Goal: Task Accomplishment & Management: Complete application form

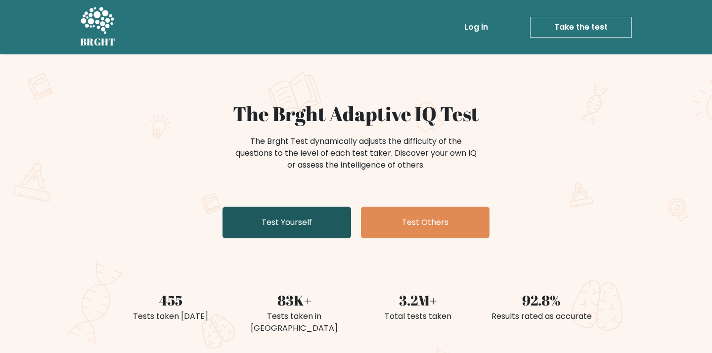
click at [319, 218] on link "Test Yourself" at bounding box center [287, 223] width 129 height 32
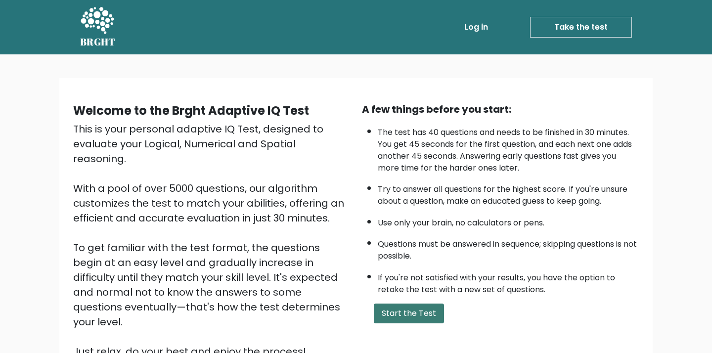
drag, startPoint x: 423, startPoint y: 309, endPoint x: 418, endPoint y: 311, distance: 5.8
click at [420, 310] on button "Start the Test" at bounding box center [409, 314] width 70 height 20
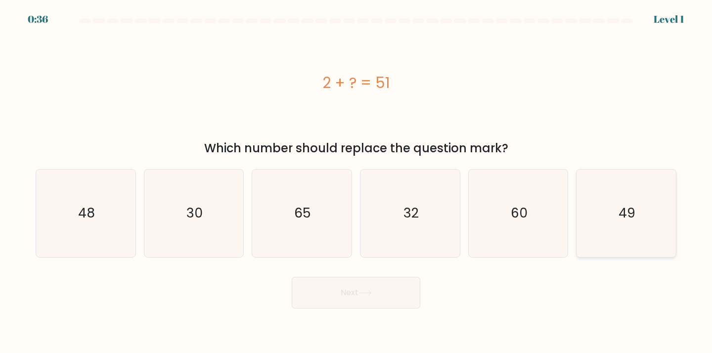
click at [625, 216] on text "49" at bounding box center [627, 213] width 17 height 18
click at [357, 182] on input "f. 49" at bounding box center [356, 179] width 0 height 5
radio input "true"
click at [402, 295] on button "Next" at bounding box center [356, 293] width 129 height 32
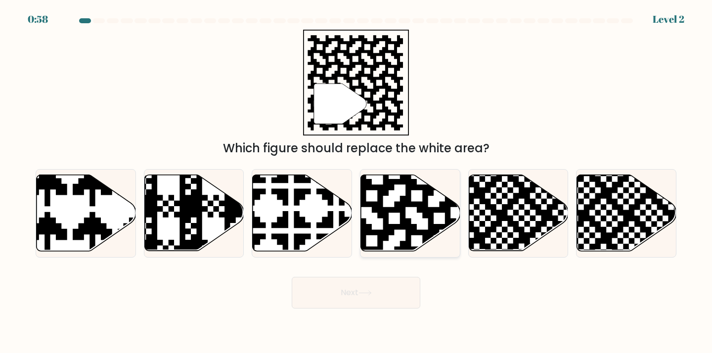
click at [412, 219] on icon at bounding box center [410, 213] width 99 height 76
click at [357, 182] on input "d." at bounding box center [356, 179] width 0 height 5
radio input "true"
click at [367, 289] on button "Next" at bounding box center [356, 293] width 129 height 32
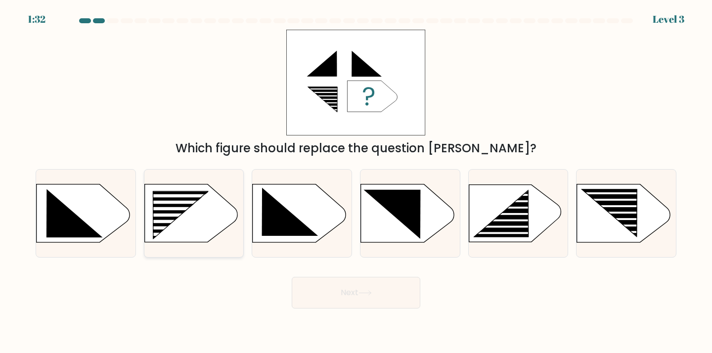
click at [187, 216] on rect at bounding box center [173, 215] width 79 height 3
click at [356, 182] on input "b." at bounding box center [356, 179] width 0 height 5
radio input "true"
click at [361, 296] on button "Next" at bounding box center [356, 293] width 129 height 32
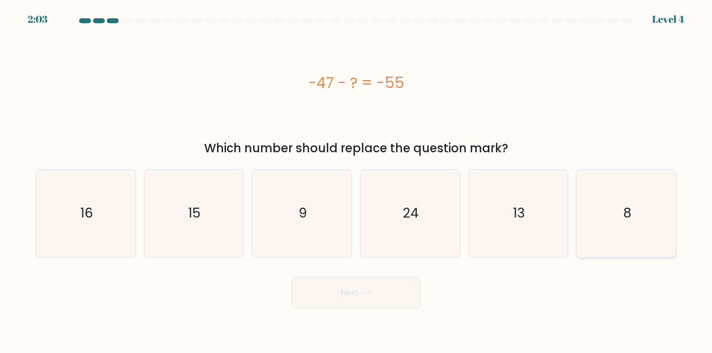
click at [659, 222] on icon "8" at bounding box center [627, 214] width 88 height 88
click at [357, 182] on input "f. 8" at bounding box center [356, 179] width 0 height 5
radio input "true"
click at [396, 298] on button "Next" at bounding box center [356, 293] width 129 height 32
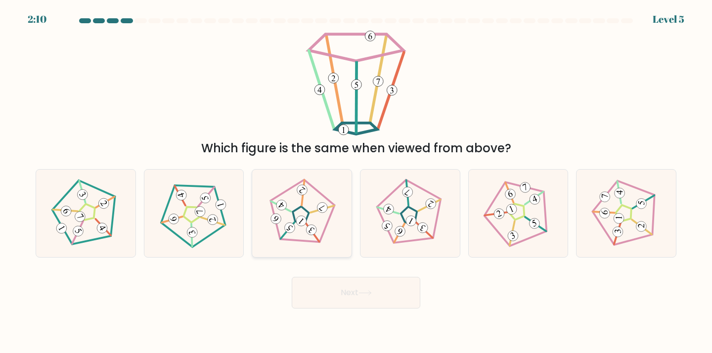
click at [325, 222] on icon at bounding box center [302, 214] width 70 height 70
click at [356, 182] on input "c." at bounding box center [356, 179] width 0 height 5
radio input "true"
click at [388, 294] on button "Next" at bounding box center [356, 293] width 129 height 32
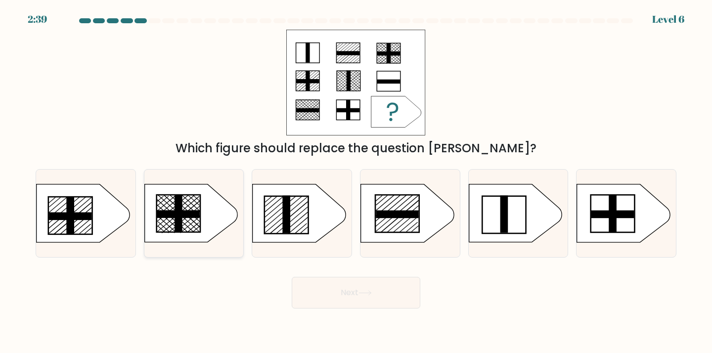
click at [164, 220] on line at bounding box center [175, 211] width 38 height 32
click at [356, 182] on input "b." at bounding box center [356, 179] width 0 height 5
radio input "true"
click at [366, 299] on button "Next" at bounding box center [356, 293] width 129 height 32
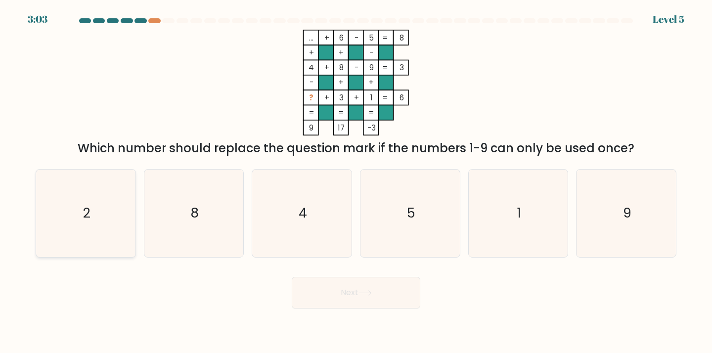
click at [86, 221] on text "2" at bounding box center [86, 213] width 7 height 18
click at [356, 182] on input "a. 2" at bounding box center [356, 179] width 0 height 5
radio input "true"
click at [380, 293] on button "Next" at bounding box center [356, 293] width 129 height 32
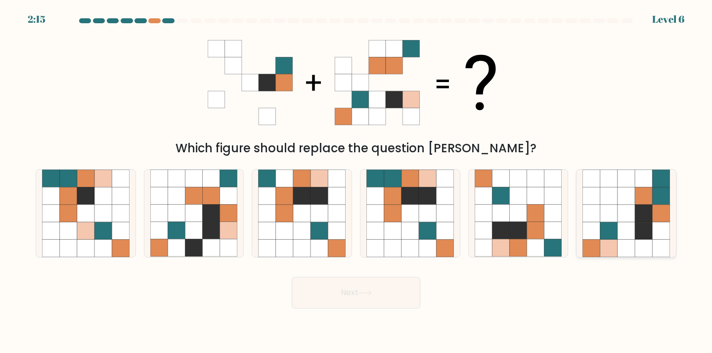
click at [610, 232] on icon at bounding box center [609, 230] width 17 height 17
click at [357, 182] on input "f." at bounding box center [356, 179] width 0 height 5
radio input "true"
click at [370, 301] on button "Next" at bounding box center [356, 293] width 129 height 32
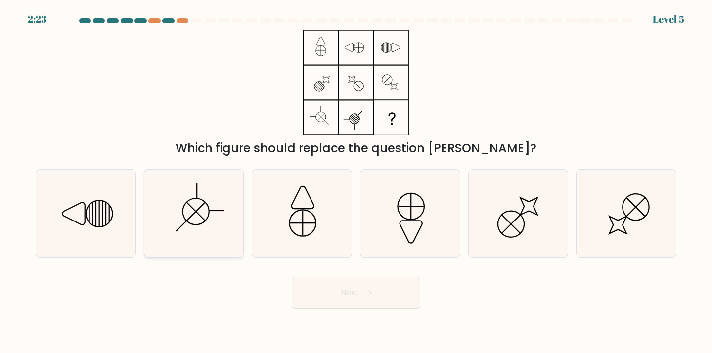
click at [195, 224] on icon at bounding box center [194, 214] width 88 height 88
click at [356, 182] on input "b." at bounding box center [356, 179] width 0 height 5
radio input "true"
click at [400, 297] on button "Next" at bounding box center [356, 293] width 129 height 32
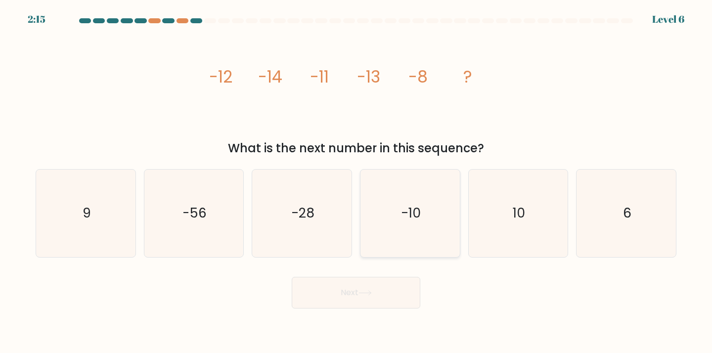
click at [421, 218] on icon "-10" at bounding box center [411, 214] width 88 height 88
click at [357, 182] on input "d. -10" at bounding box center [356, 179] width 0 height 5
radio input "true"
click at [378, 300] on button "Next" at bounding box center [356, 293] width 129 height 32
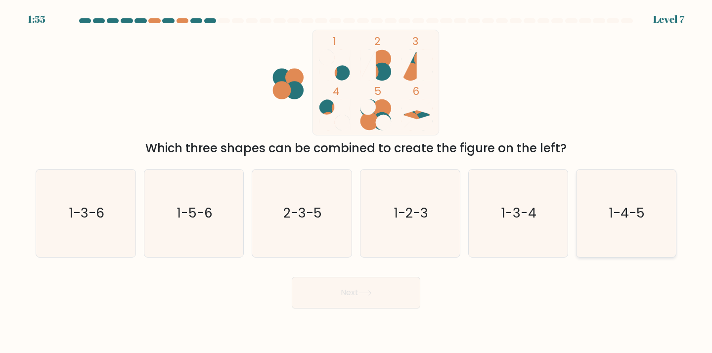
click at [616, 220] on text "1-4-5" at bounding box center [627, 213] width 36 height 18
click at [357, 182] on input "f. 1-4-5" at bounding box center [356, 179] width 0 height 5
radio input "true"
click at [370, 292] on icon at bounding box center [365, 292] width 13 height 5
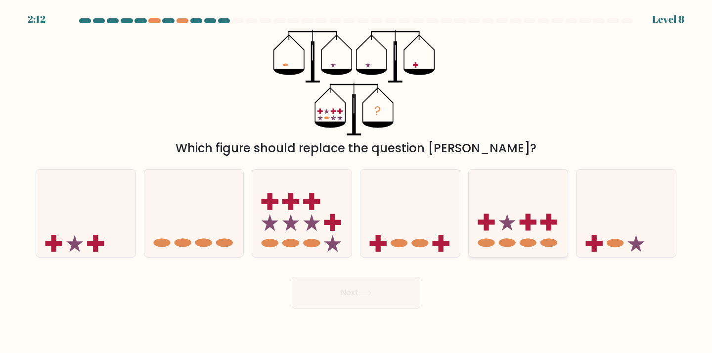
click at [517, 237] on icon at bounding box center [518, 213] width 99 height 82
click at [357, 182] on input "e." at bounding box center [356, 179] width 0 height 5
radio input "true"
click at [387, 289] on button "Next" at bounding box center [356, 293] width 129 height 32
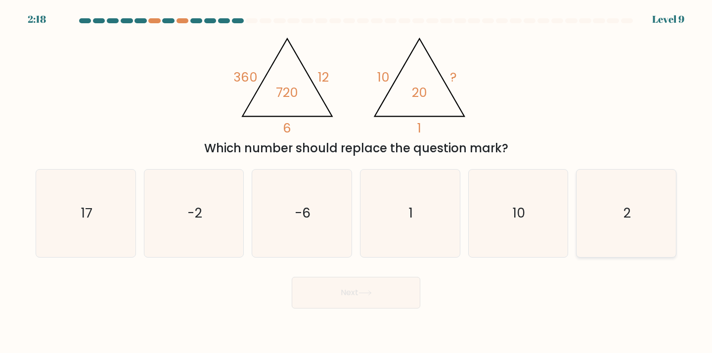
click at [627, 214] on text "2" at bounding box center [627, 213] width 7 height 18
click at [357, 182] on input "f. 2" at bounding box center [356, 179] width 0 height 5
radio input "true"
click at [400, 297] on button "Next" at bounding box center [356, 293] width 129 height 32
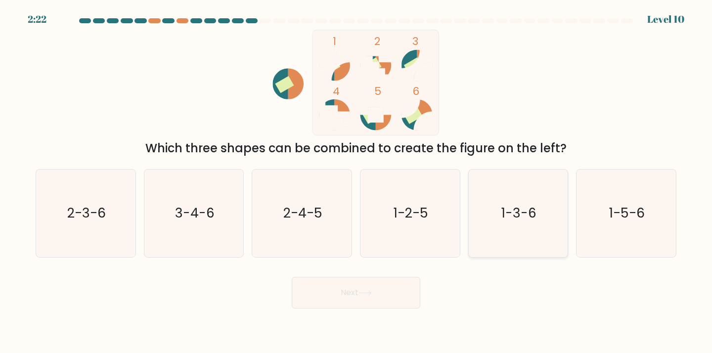
click at [522, 213] on text "1-3-6" at bounding box center [519, 213] width 35 height 18
click at [357, 182] on input "e. 1-3-6" at bounding box center [356, 179] width 0 height 5
radio input "true"
click at [342, 290] on button "Next" at bounding box center [356, 293] width 129 height 32
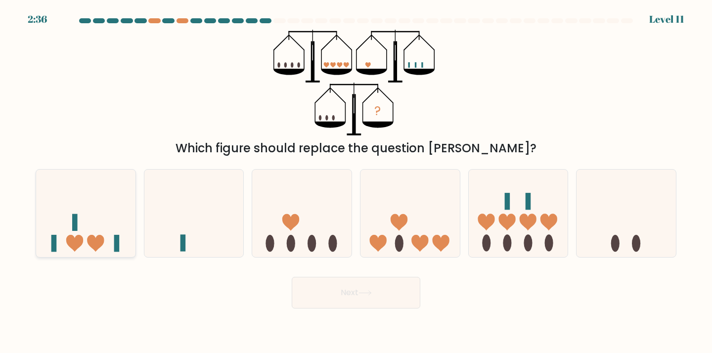
click at [58, 240] on icon at bounding box center [85, 213] width 99 height 82
click at [356, 182] on input "a." at bounding box center [356, 179] width 0 height 5
radio input "true"
click at [390, 302] on button "Next" at bounding box center [356, 293] width 129 height 32
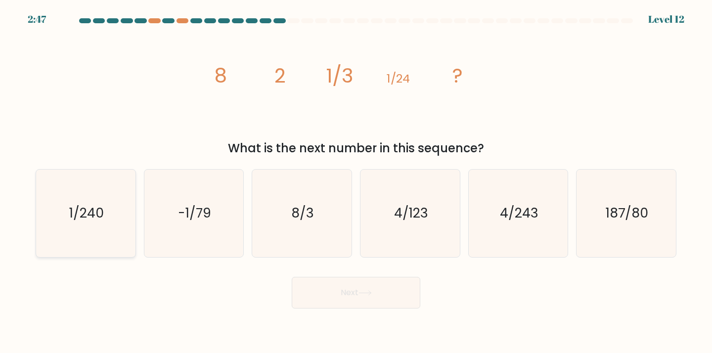
click at [52, 231] on icon "1/240" at bounding box center [86, 214] width 88 height 88
click at [356, 182] on input "a. 1/240" at bounding box center [356, 179] width 0 height 5
radio input "true"
click at [378, 288] on button "Next" at bounding box center [356, 293] width 129 height 32
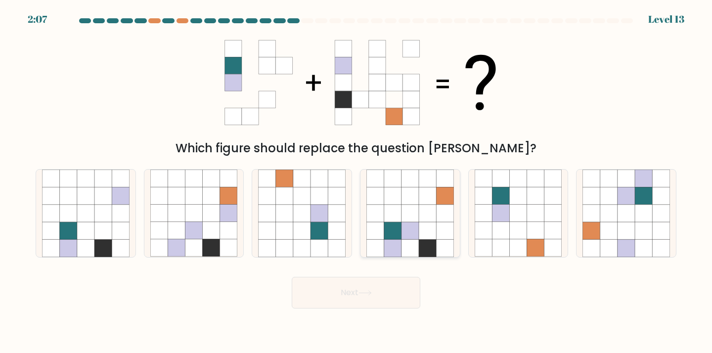
click at [425, 227] on icon at bounding box center [427, 230] width 17 height 17
click at [357, 182] on input "d." at bounding box center [356, 179] width 0 height 5
radio input "true"
click at [375, 294] on button "Next" at bounding box center [356, 293] width 129 height 32
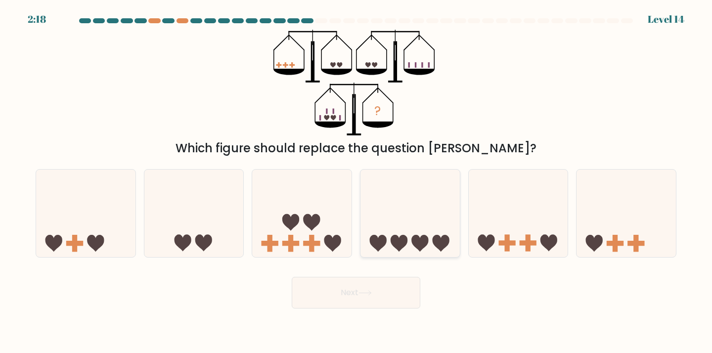
click at [402, 235] on icon at bounding box center [399, 243] width 17 height 17
click at [357, 182] on input "d." at bounding box center [356, 179] width 0 height 5
radio input "true"
click at [383, 284] on button "Next" at bounding box center [356, 293] width 129 height 32
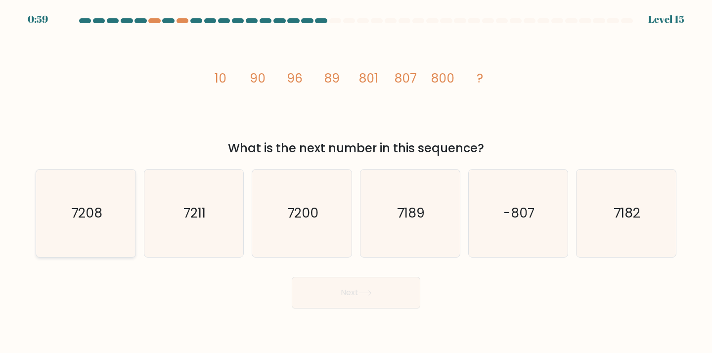
click at [85, 220] on text "7208" at bounding box center [86, 213] width 31 height 18
click at [356, 182] on input "a. 7208" at bounding box center [356, 179] width 0 height 5
radio input "true"
click at [372, 287] on button "Next" at bounding box center [356, 293] width 129 height 32
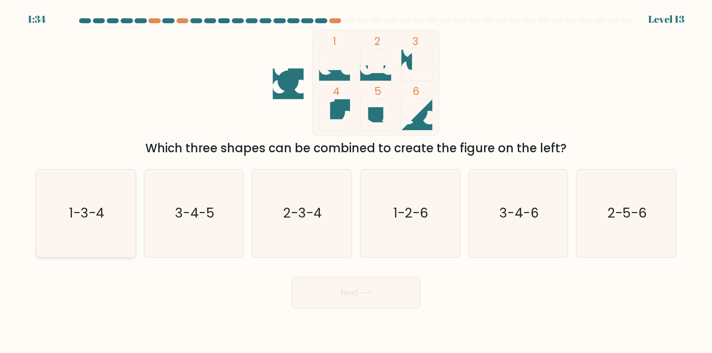
click at [109, 199] on icon "1-3-4" at bounding box center [86, 214] width 88 height 88
click at [356, 182] on input "a. 1-3-4" at bounding box center [356, 179] width 0 height 5
radio input "true"
click at [407, 301] on button "Next" at bounding box center [356, 293] width 129 height 32
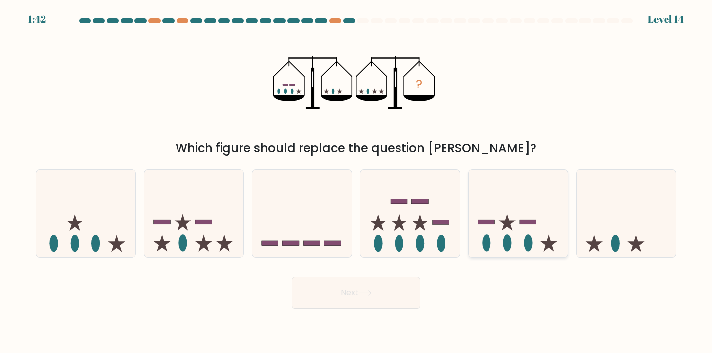
click at [523, 244] on icon at bounding box center [518, 213] width 99 height 82
click at [357, 182] on input "e." at bounding box center [356, 179] width 0 height 5
radio input "true"
click at [379, 301] on button "Next" at bounding box center [356, 293] width 129 height 32
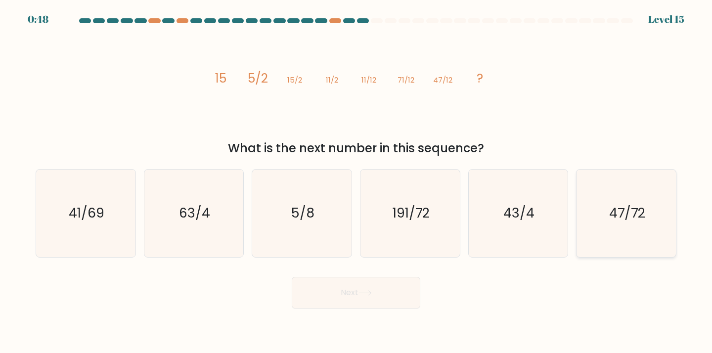
click at [618, 205] on text "47/72" at bounding box center [627, 213] width 36 height 18
click at [357, 182] on input "f. 47/72" at bounding box center [356, 179] width 0 height 5
radio input "true"
click at [388, 299] on button "Next" at bounding box center [356, 293] width 129 height 32
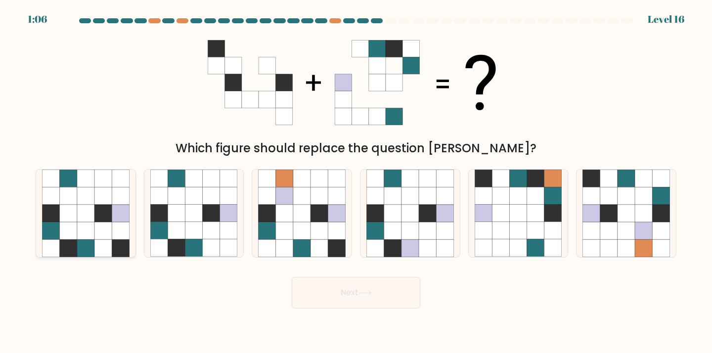
click at [84, 211] on icon at bounding box center [85, 213] width 17 height 17
click at [356, 182] on input "a." at bounding box center [356, 179] width 0 height 5
radio input "true"
click at [375, 296] on button "Next" at bounding box center [356, 293] width 129 height 32
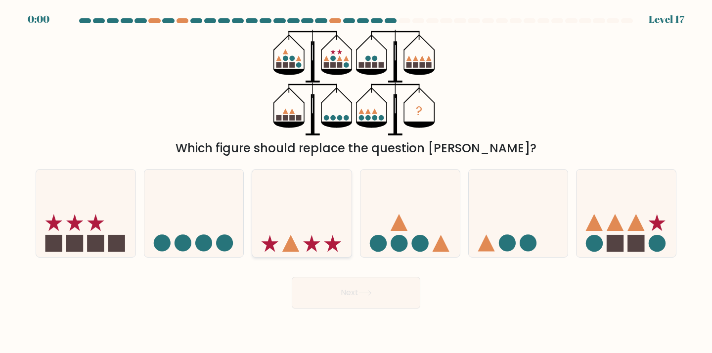
click at [314, 235] on icon at bounding box center [301, 213] width 99 height 82
click at [356, 182] on input "c." at bounding box center [356, 179] width 0 height 5
radio input "true"
click at [357, 292] on div "Next" at bounding box center [356, 289] width 653 height 39
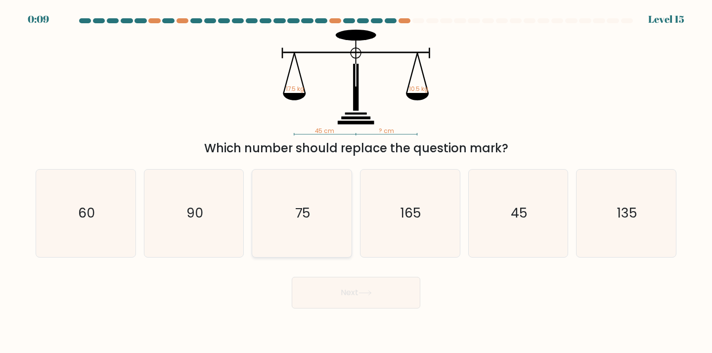
click at [298, 216] on text "75" at bounding box center [302, 213] width 15 height 18
click at [356, 182] on input "c. 75" at bounding box center [356, 179] width 0 height 5
radio input "true"
click at [361, 291] on button "Next" at bounding box center [356, 293] width 129 height 32
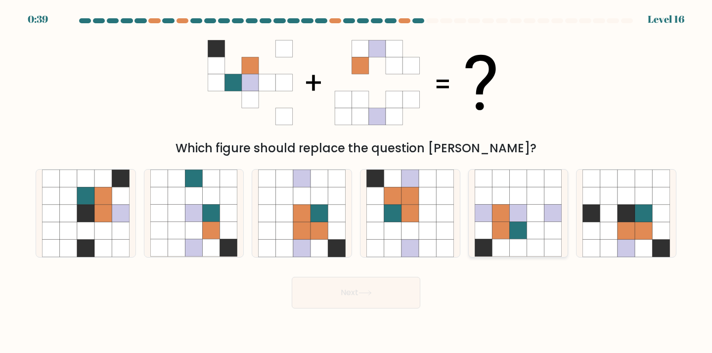
click at [532, 252] on icon at bounding box center [535, 247] width 17 height 17
click at [357, 182] on input "e." at bounding box center [356, 179] width 0 height 5
radio input "true"
click at [376, 304] on button "Next" at bounding box center [356, 293] width 129 height 32
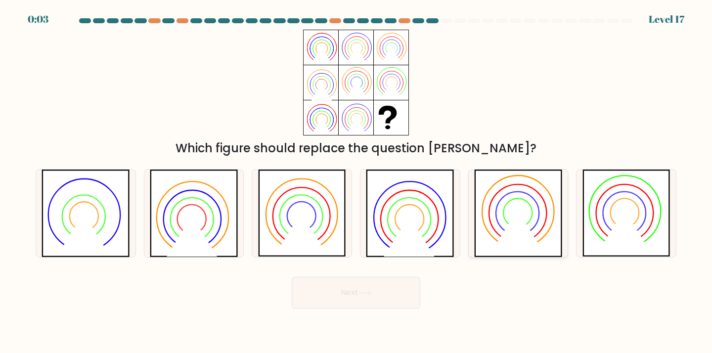
click at [521, 214] on icon at bounding box center [518, 214] width 88 height 88
click at [357, 182] on input "e." at bounding box center [356, 179] width 0 height 5
radio input "true"
click at [392, 298] on button "Next" at bounding box center [356, 293] width 129 height 32
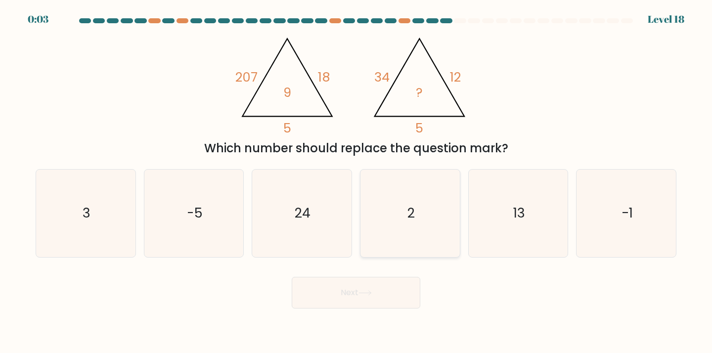
click at [428, 229] on icon "2" at bounding box center [411, 214] width 88 height 88
click at [357, 182] on input "d. 2" at bounding box center [356, 179] width 0 height 5
radio input "true"
click at [302, 214] on text "24" at bounding box center [303, 213] width 16 height 18
click at [356, 182] on input "c. 24" at bounding box center [356, 179] width 0 height 5
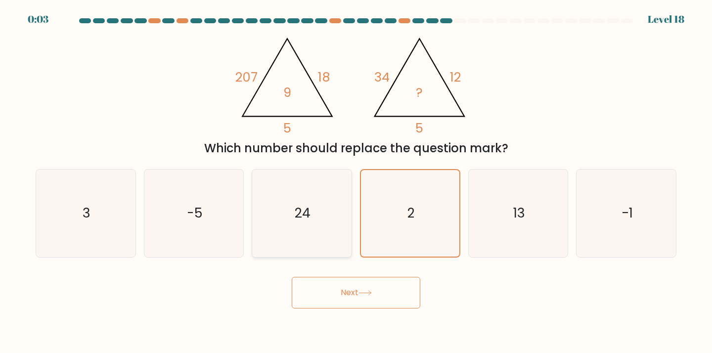
radio input "true"
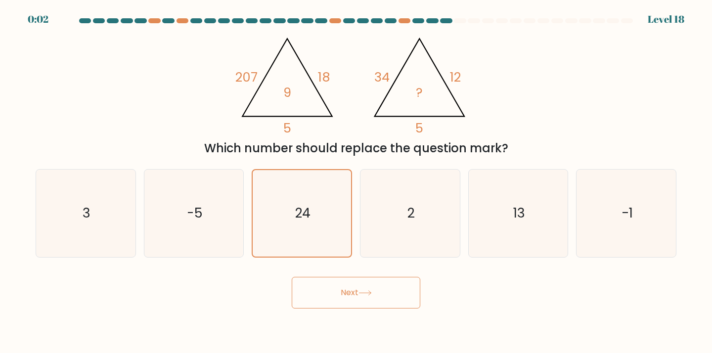
click at [365, 290] on icon at bounding box center [365, 292] width 13 height 5
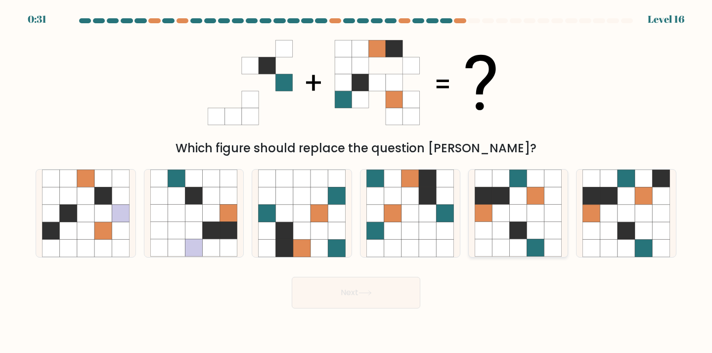
click at [532, 239] on icon at bounding box center [535, 247] width 17 height 17
click at [357, 182] on input "e." at bounding box center [356, 179] width 0 height 5
radio input "true"
click at [391, 303] on button "Next" at bounding box center [356, 293] width 129 height 32
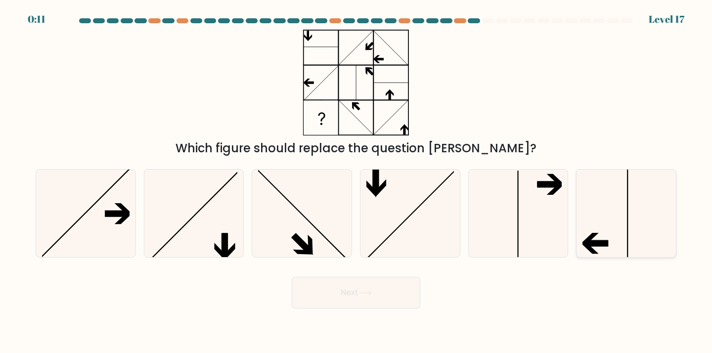
click at [621, 221] on icon at bounding box center [627, 214] width 88 height 88
click at [357, 182] on input "f." at bounding box center [356, 179] width 0 height 5
radio input "true"
click at [380, 294] on button "Next" at bounding box center [356, 293] width 129 height 32
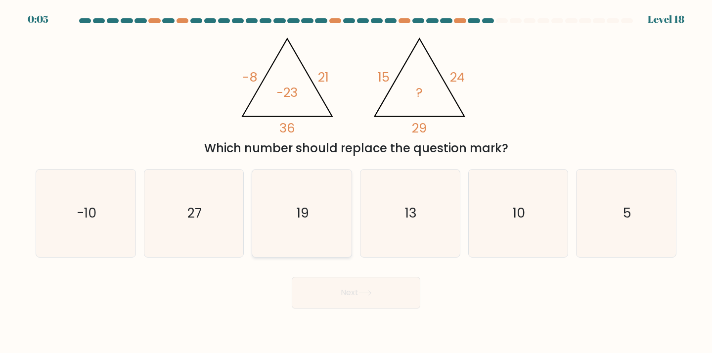
click at [311, 215] on icon "19" at bounding box center [302, 214] width 88 height 88
click at [356, 182] on input "c. 19" at bounding box center [356, 179] width 0 height 5
radio input "true"
click at [389, 301] on button "Next" at bounding box center [356, 293] width 129 height 32
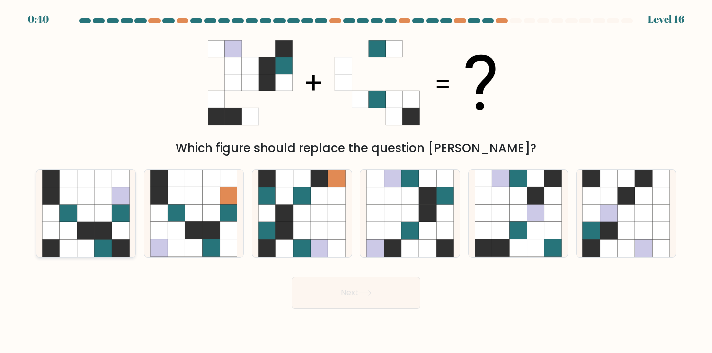
click at [95, 207] on icon at bounding box center [102, 213] width 17 height 17
click at [356, 182] on input "a." at bounding box center [356, 179] width 0 height 5
radio input "true"
click at [395, 298] on button "Next" at bounding box center [356, 293] width 129 height 32
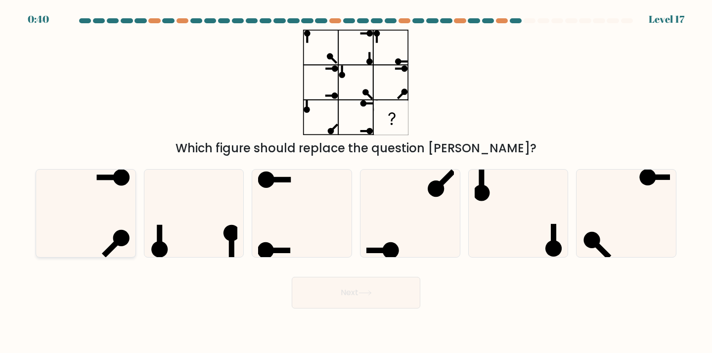
click at [112, 222] on icon at bounding box center [86, 214] width 88 height 88
click at [356, 182] on input "a." at bounding box center [356, 179] width 0 height 5
radio input "true"
click at [301, 237] on icon at bounding box center [302, 214] width 88 height 88
click at [356, 182] on input "c." at bounding box center [356, 179] width 0 height 5
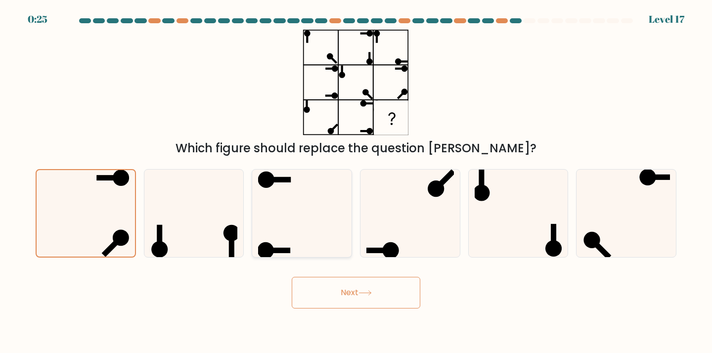
radio input "true"
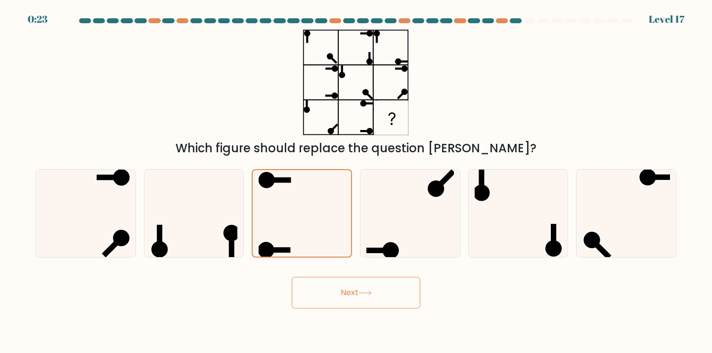
click at [363, 296] on button "Next" at bounding box center [356, 293] width 129 height 32
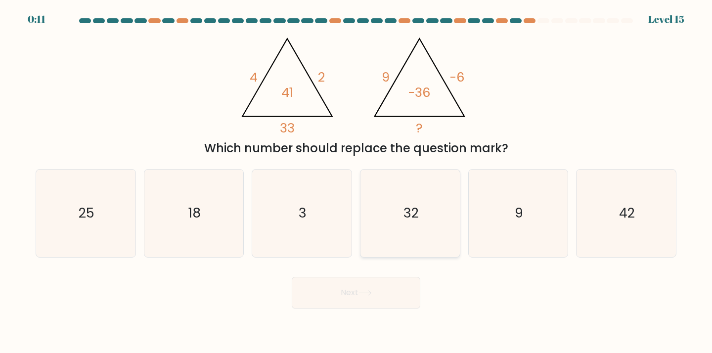
click at [418, 223] on icon "32" at bounding box center [411, 214] width 88 height 88
click at [357, 182] on input "d. 32" at bounding box center [356, 179] width 0 height 5
radio input "true"
click at [386, 299] on button "Next" at bounding box center [356, 293] width 129 height 32
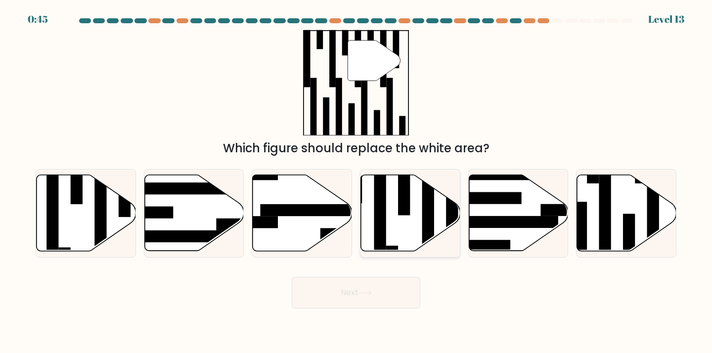
click at [421, 216] on icon at bounding box center [410, 213] width 99 height 76
click at [357, 182] on input "d." at bounding box center [356, 179] width 0 height 5
radio input "true"
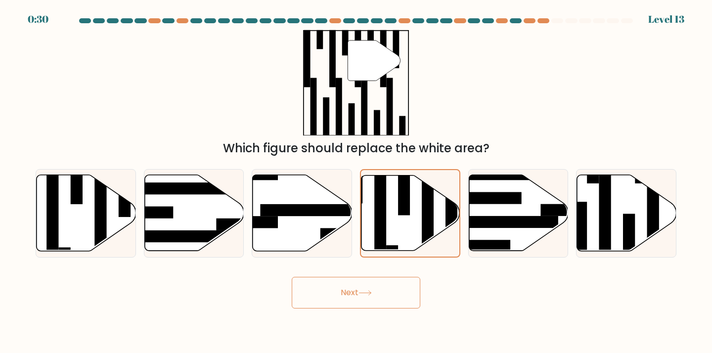
click at [375, 291] on button "Next" at bounding box center [356, 293] width 129 height 32
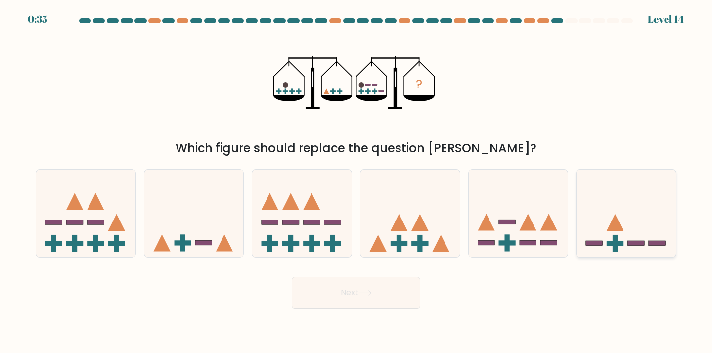
click at [659, 225] on icon at bounding box center [626, 213] width 99 height 82
click at [357, 182] on input "f." at bounding box center [356, 179] width 0 height 5
radio input "true"
click at [395, 290] on button "Next" at bounding box center [356, 293] width 129 height 32
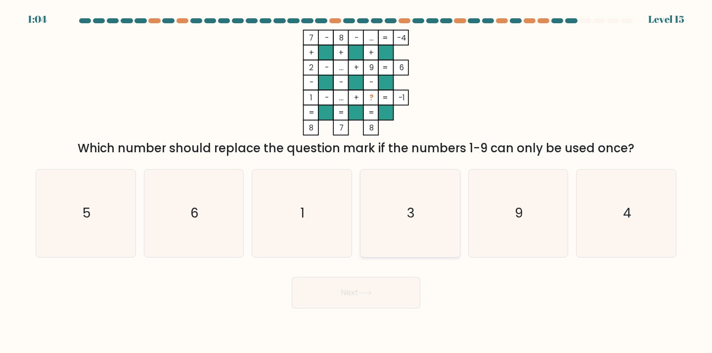
click at [406, 204] on icon "3" at bounding box center [411, 214] width 88 height 88
click at [357, 182] on input "d. 3" at bounding box center [356, 179] width 0 height 5
radio input "true"
click at [674, 203] on div "4" at bounding box center [626, 213] width 100 height 89
click at [357, 182] on input "f. 4" at bounding box center [356, 179] width 0 height 5
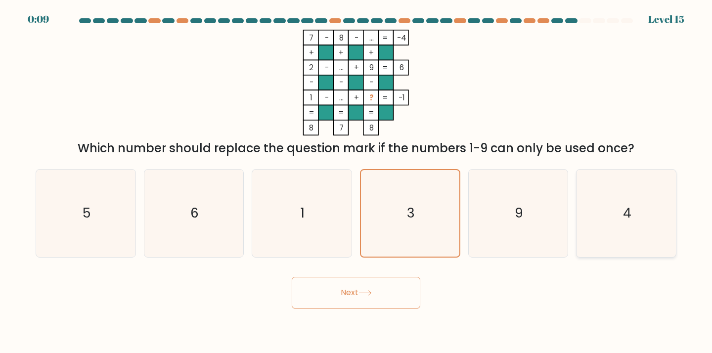
radio input "true"
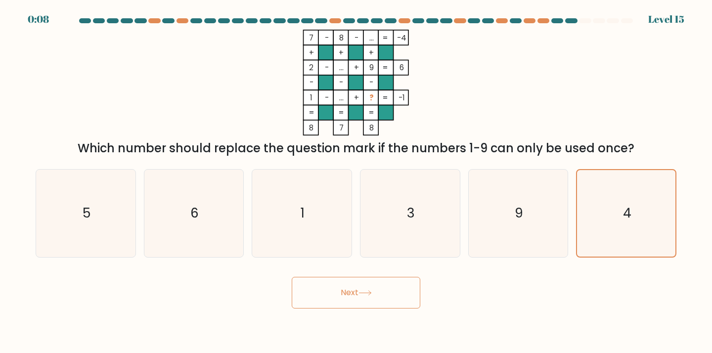
click at [340, 302] on button "Next" at bounding box center [356, 293] width 129 height 32
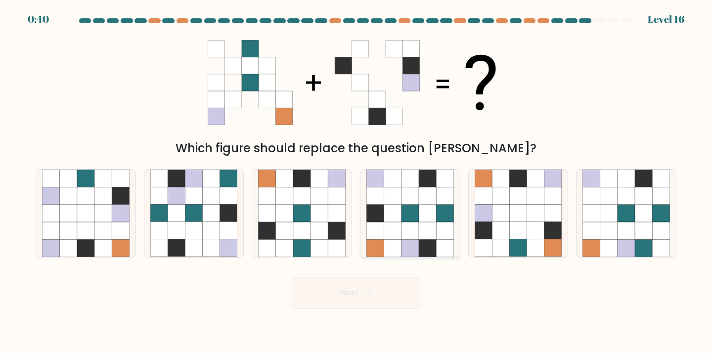
click at [416, 218] on icon at bounding box center [410, 213] width 17 height 17
click at [357, 182] on input "d." at bounding box center [356, 179] width 0 height 5
radio input "true"
click at [338, 290] on button "Next" at bounding box center [356, 293] width 129 height 32
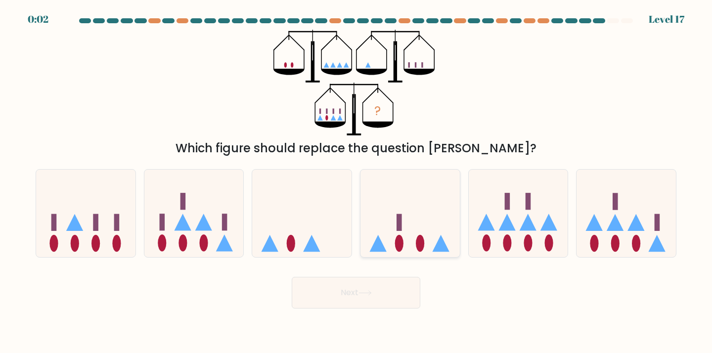
click at [418, 220] on icon at bounding box center [410, 213] width 99 height 82
click at [357, 182] on input "d." at bounding box center [356, 179] width 0 height 5
radio input "true"
click at [371, 301] on button "Next" at bounding box center [356, 293] width 129 height 32
click at [349, 296] on button "Next" at bounding box center [356, 293] width 129 height 32
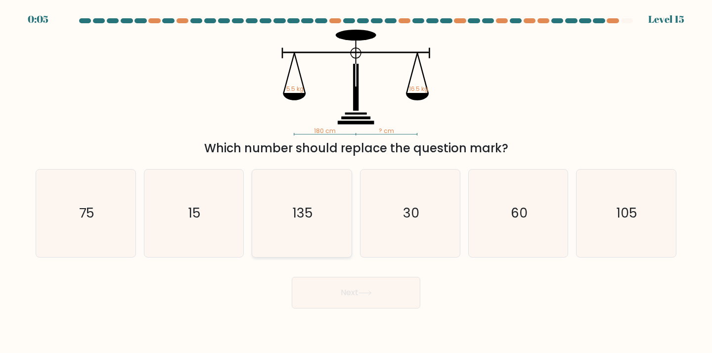
click at [309, 219] on text "135" at bounding box center [303, 213] width 20 height 18
click at [356, 182] on input "c. 135" at bounding box center [356, 179] width 0 height 5
radio input "true"
click at [384, 227] on icon "30" at bounding box center [411, 214] width 88 height 88
click at [357, 182] on input "d. 30" at bounding box center [356, 179] width 0 height 5
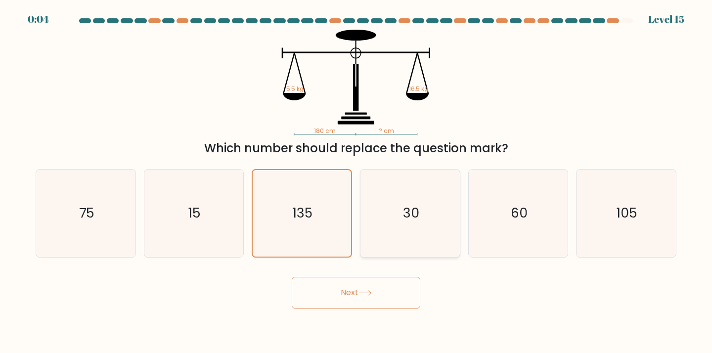
radio input "true"
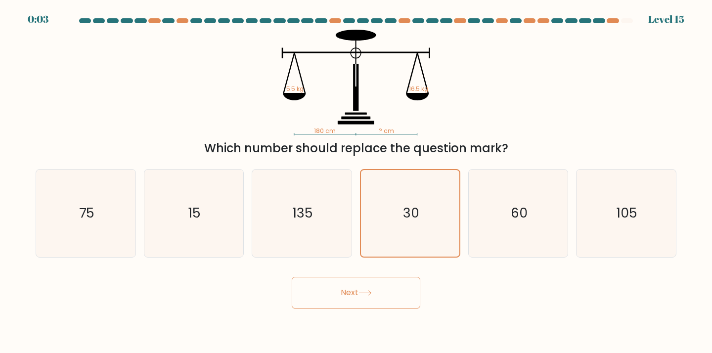
click at [376, 292] on button "Next" at bounding box center [356, 293] width 129 height 32
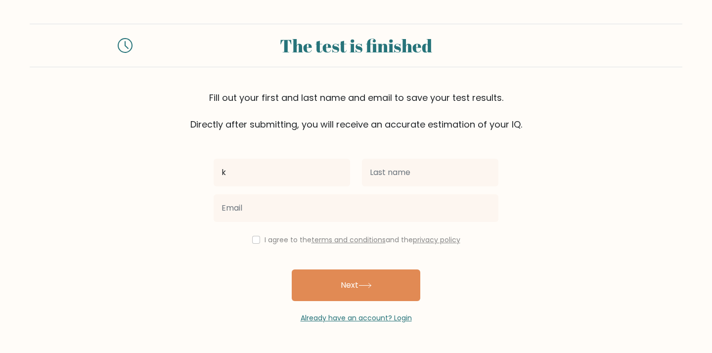
type input "k"
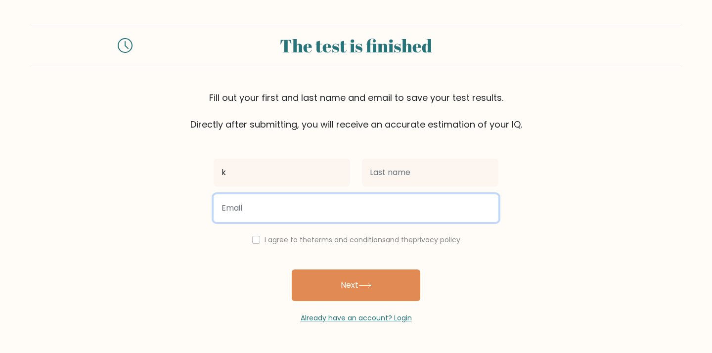
click at [299, 214] on input "email" at bounding box center [356, 208] width 285 height 28
type input "芟"
type input "[EMAIL_ADDRESS][DOMAIN_NAME]"
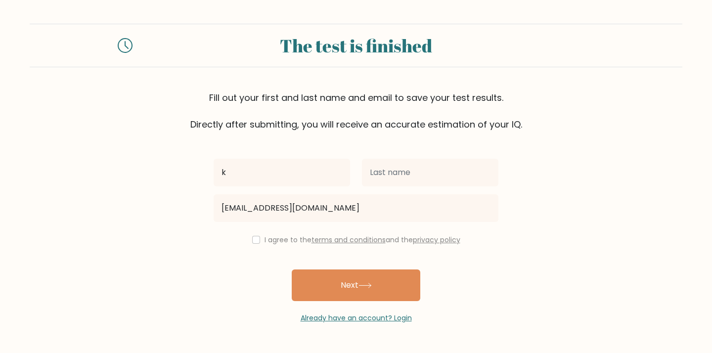
click at [258, 241] on div "I agree to the terms and conditions and the privacy policy" at bounding box center [356, 240] width 297 height 12
click at [254, 241] on input "checkbox" at bounding box center [256, 240] width 8 height 8
checkbox input "true"
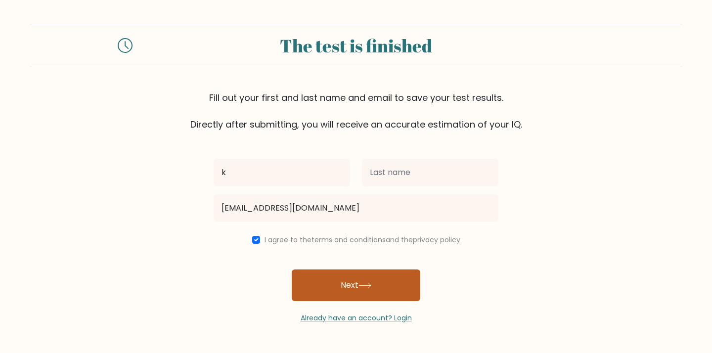
click at [372, 294] on button "Next" at bounding box center [356, 286] width 129 height 32
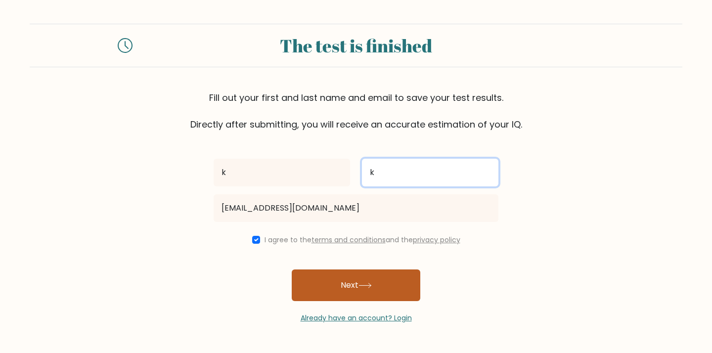
type input "k"
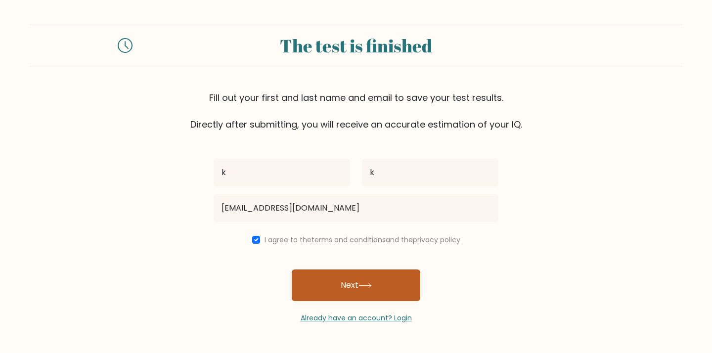
click at [380, 283] on button "Next" at bounding box center [356, 286] width 129 height 32
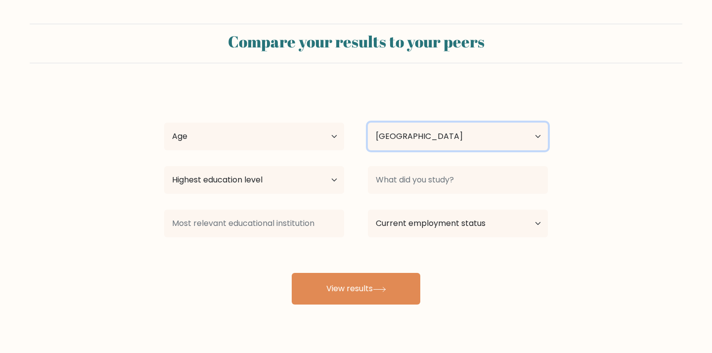
click at [451, 137] on select "Country Afghanistan Albania Algeria American Samoa Andorra Angola Anguilla Anta…" at bounding box center [458, 137] width 180 height 28
select select "HK"
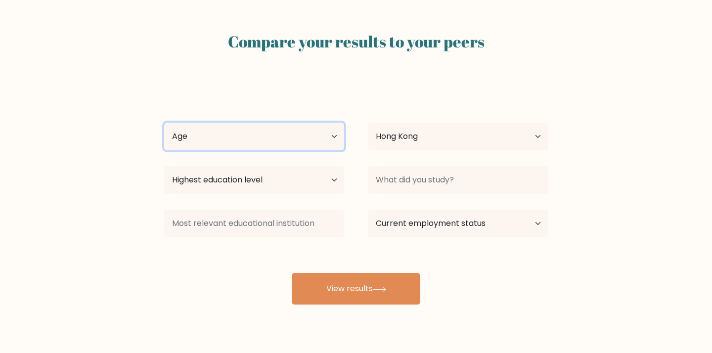
click at [302, 145] on select "Age Under 18 years old 18-24 years old 25-34 years old 35-44 years old 45-54 ye…" at bounding box center [254, 137] width 180 height 28
select select "25_34"
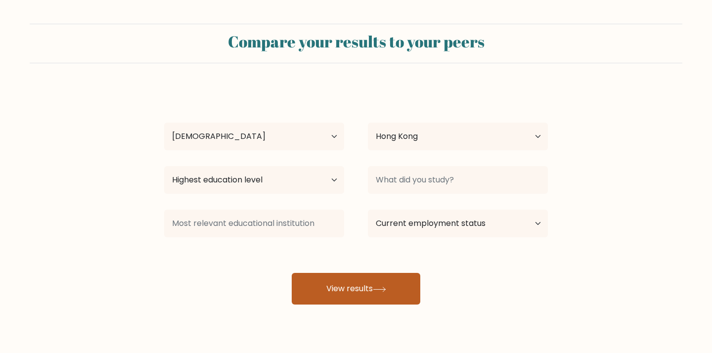
click at [347, 297] on button "View results" at bounding box center [356, 289] width 129 height 32
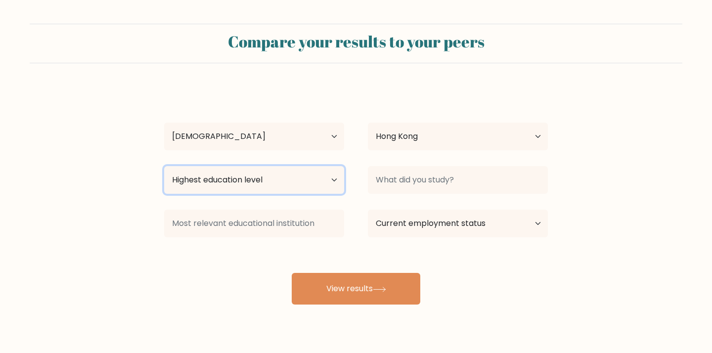
click at [303, 172] on select "Highest education level No schooling Primary Lower Secondary Upper Secondary Oc…" at bounding box center [254, 180] width 180 height 28
select select "bachelors_degree"
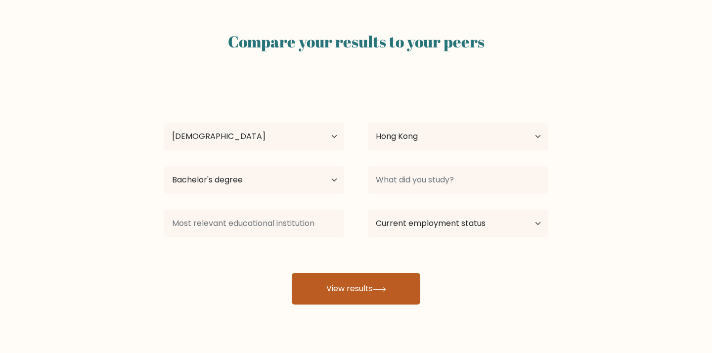
click at [384, 288] on icon at bounding box center [379, 289] width 13 height 5
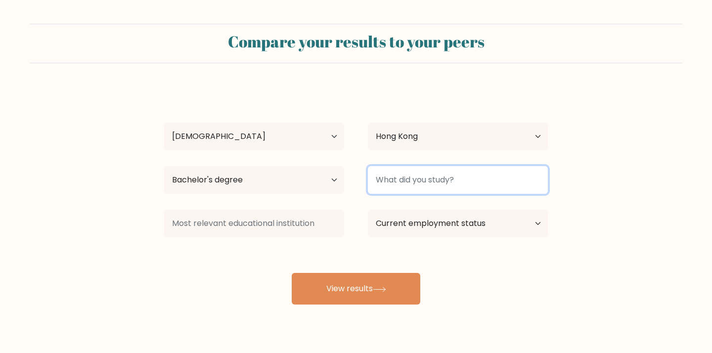
click at [405, 182] on input at bounding box center [458, 180] width 180 height 28
type input "k"
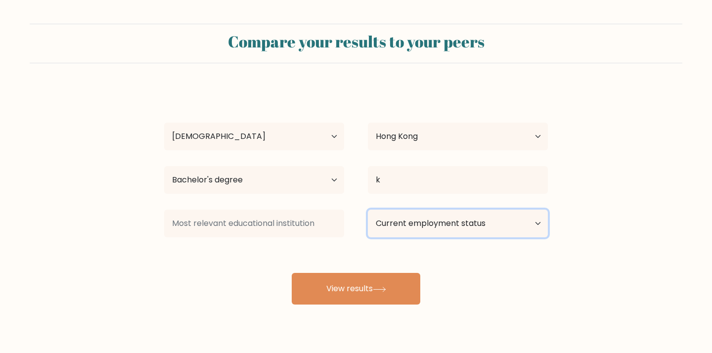
click at [423, 232] on select "Current employment status Employed Student Retired Other / prefer not to answer" at bounding box center [458, 224] width 180 height 28
select select "employed"
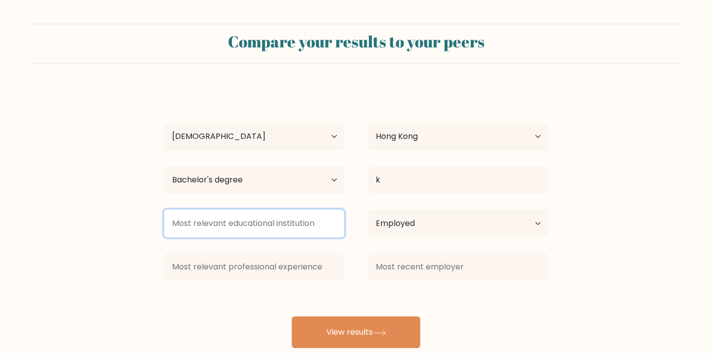
click at [307, 233] on input at bounding box center [254, 224] width 180 height 28
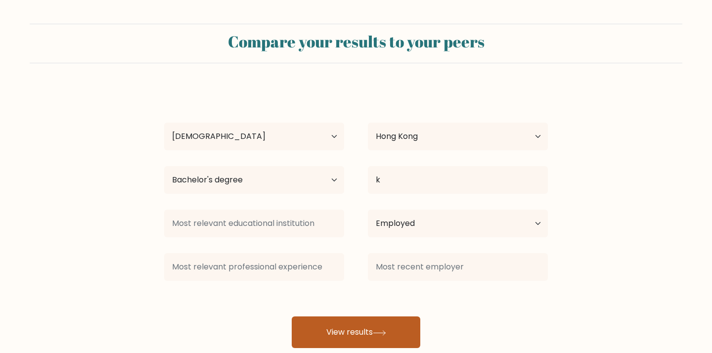
click at [348, 342] on button "View results" at bounding box center [356, 333] width 129 height 32
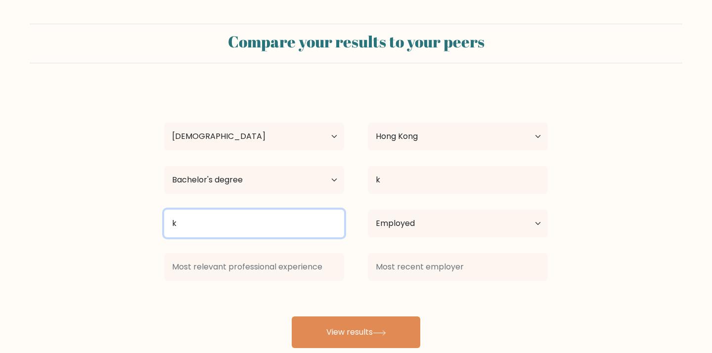
type input "k"
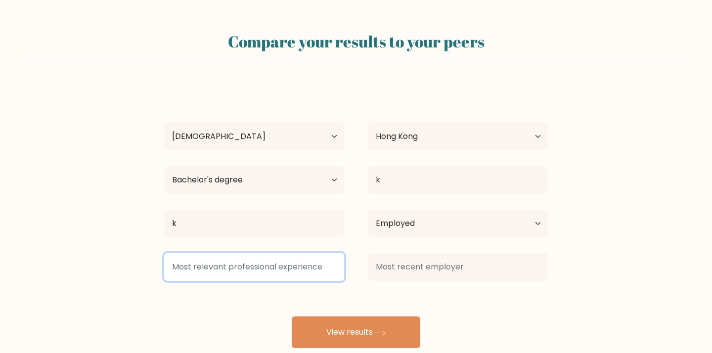
click at [222, 273] on input at bounding box center [254, 267] width 180 height 28
type input "k"
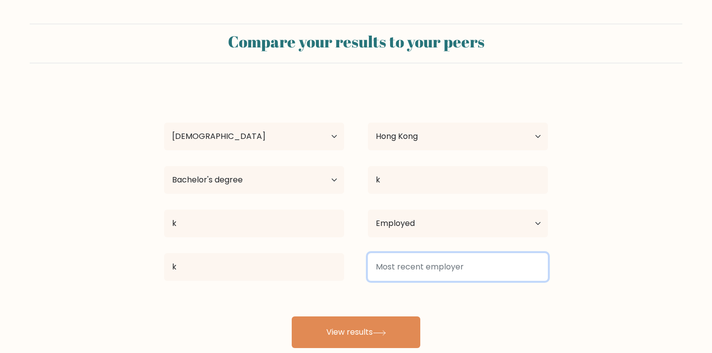
click at [410, 274] on input at bounding box center [458, 267] width 180 height 28
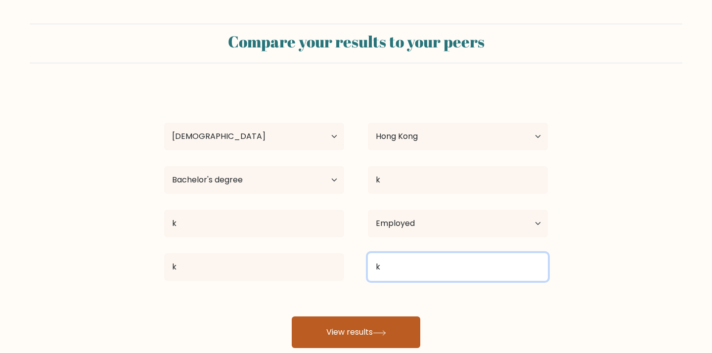
type input "k"
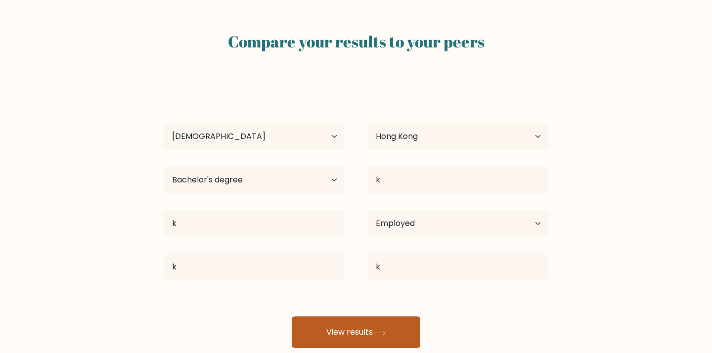
click at [383, 329] on button "View results" at bounding box center [356, 333] width 129 height 32
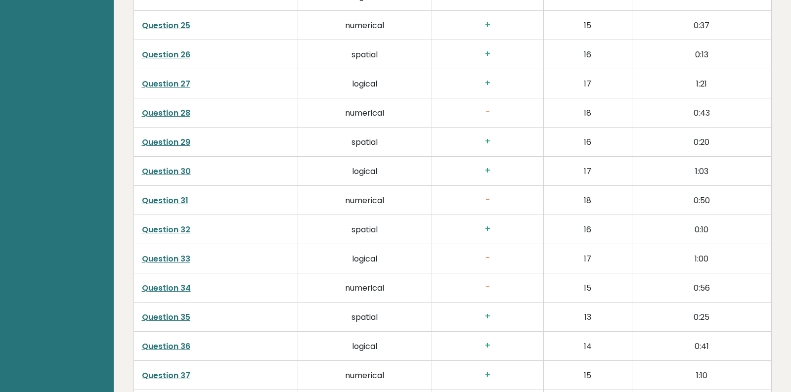
scroll to position [2492, 0]
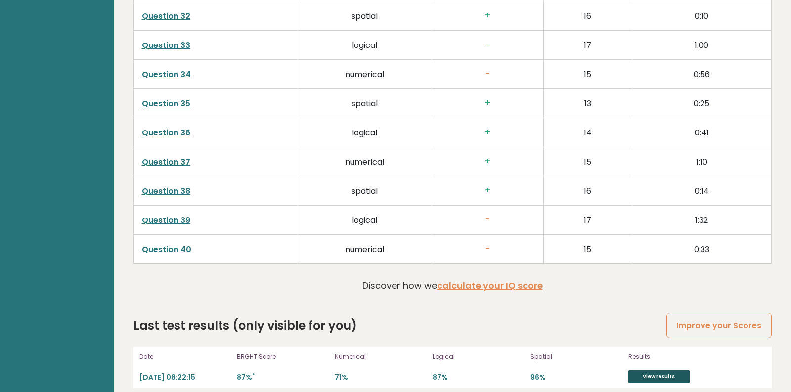
click at [671, 353] on link "View results" at bounding box center [659, 377] width 61 height 13
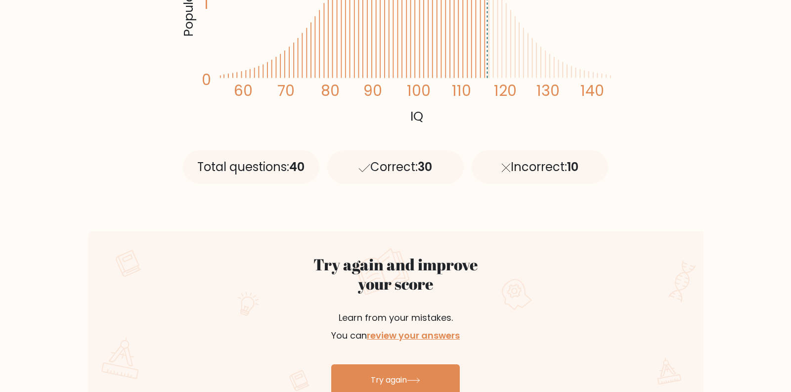
scroll to position [7, 0]
